Goal: Transaction & Acquisition: Purchase product/service

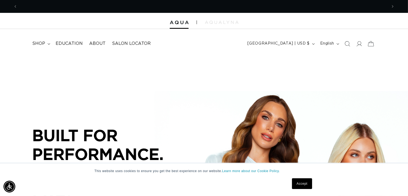
scroll to position [0, 369]
click at [359, 45] on icon at bounding box center [359, 44] width 6 height 6
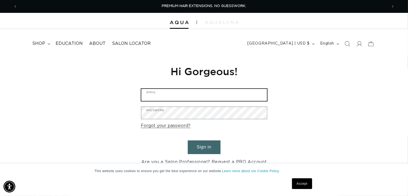
click at [158, 93] on input "Email" at bounding box center [204, 95] width 126 height 12
type input "haguayo2011@yahoo.com"
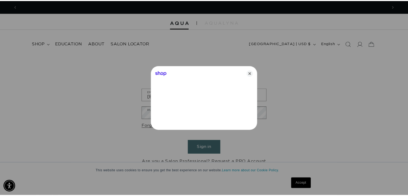
scroll to position [0, 374]
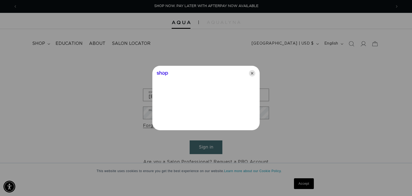
click at [252, 73] on icon "Close" at bounding box center [252, 73] width 6 height 6
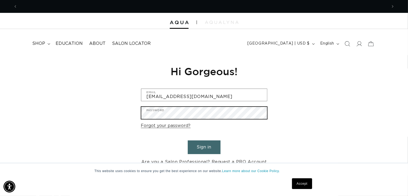
scroll to position [0, 0]
click at [188, 140] on button "Sign in" at bounding box center [204, 147] width 33 height 14
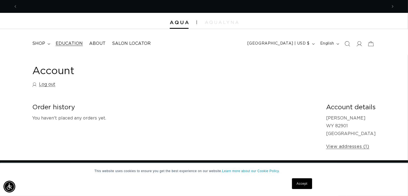
scroll to position [0, 369]
click at [38, 42] on span "shop" at bounding box center [38, 44] width 13 height 6
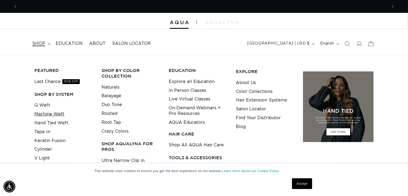
scroll to position [0, 739]
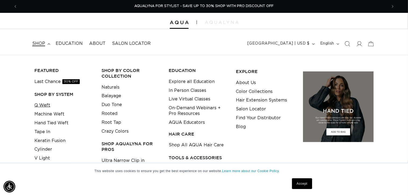
click at [49, 105] on link "Q Weft" at bounding box center [42, 105] width 16 height 9
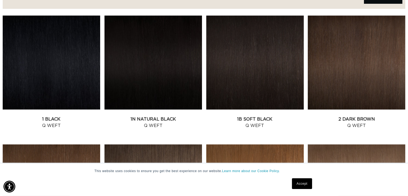
scroll to position [215, 0]
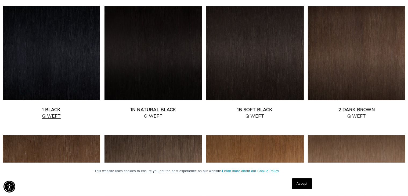
click at [39, 107] on link "1 Black Q Weft" at bounding box center [51, 113] width 97 height 13
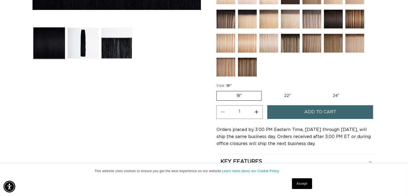
scroll to position [0, 369]
click at [290, 94] on label "22" Variant sold out or unavailable" at bounding box center [287, 95] width 46 height 9
click at [264, 90] on input "22" Variant sold out or unavailable" at bounding box center [264, 90] width 0 height 0
radio input "true"
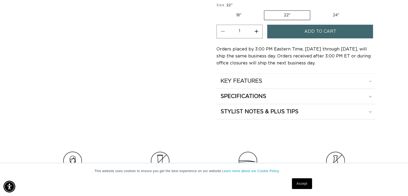
scroll to position [0, 369]
click at [304, 79] on div "KEY FEATURES" at bounding box center [295, 81] width 151 height 7
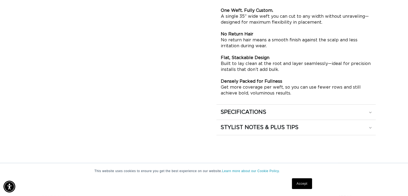
scroll to position [403, 0]
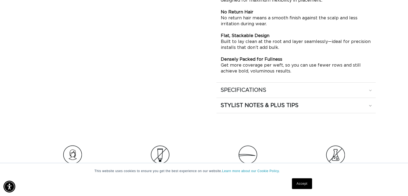
click at [299, 91] on div "SPECIFICATIONS" at bounding box center [295, 90] width 151 height 7
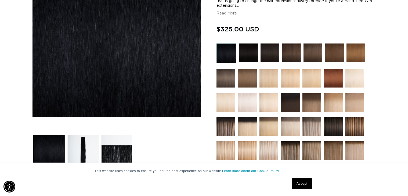
scroll to position [0, 739]
